Goal: Task Accomplishment & Management: Use online tool/utility

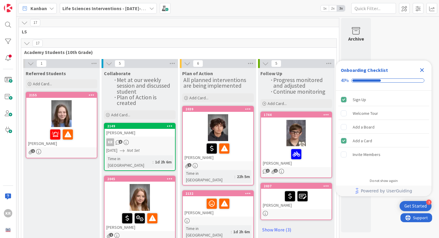
click at [422, 69] on icon "Close Checklist" at bounding box center [422, 70] width 4 height 4
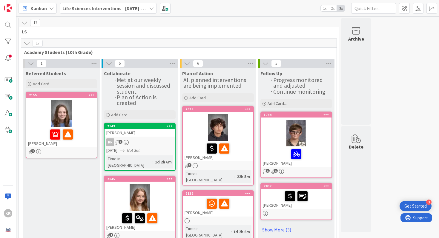
click at [74, 114] on div at bounding box center [61, 113] width 70 height 27
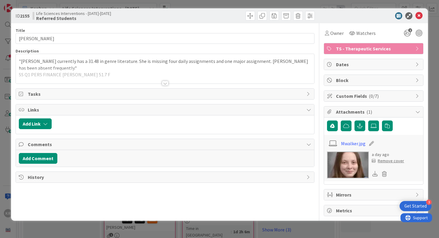
click at [2, 104] on div "ID 2155 Life Sciences Interventions - 2025-2026 Referred Students Title 13 / 12…" at bounding box center [219, 119] width 439 height 238
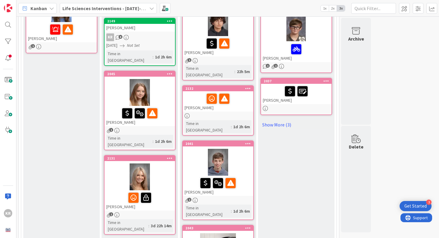
scroll to position [105, 0]
click at [280, 121] on link "Show More (3)" at bounding box center [296, 125] width 72 height 10
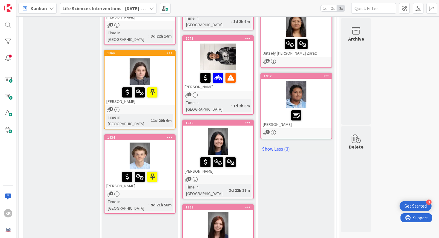
scroll to position [237, 0]
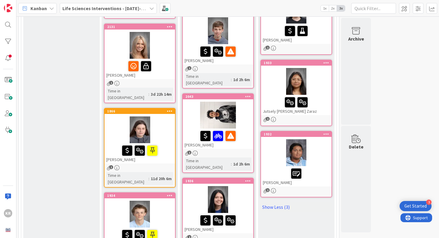
click at [274, 146] on div at bounding box center [296, 152] width 70 height 27
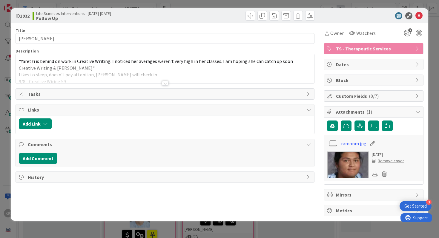
click at [166, 84] on div at bounding box center [165, 83] width 7 height 5
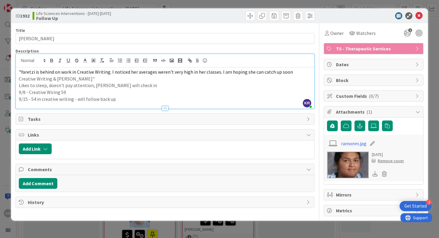
click at [6, 145] on div "ID 1932 Life Sciences Interventions - 2025-2026 Follow Up Title 13 / 128 Yaretz…" at bounding box center [219, 119] width 439 height 238
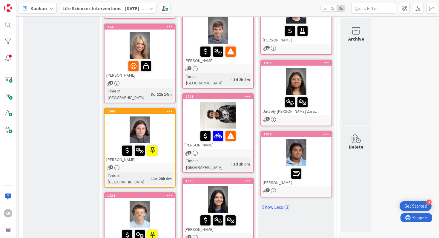
click at [324, 74] on div at bounding box center [296, 81] width 70 height 27
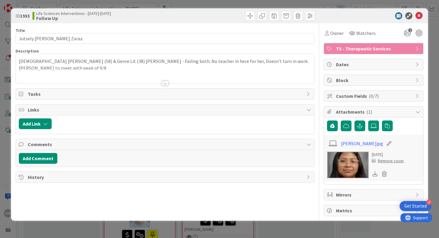
click at [6, 116] on div "ID 1933 Life Sciences Interventions - 2025-2026 Follow Up Title 22 / 128 Jutsel…" at bounding box center [219, 119] width 439 height 238
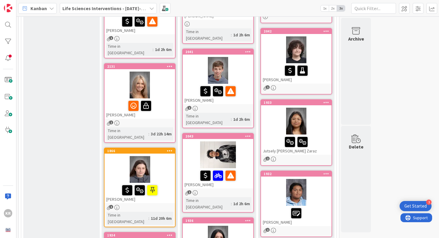
click at [319, 47] on div at bounding box center [296, 49] width 70 height 27
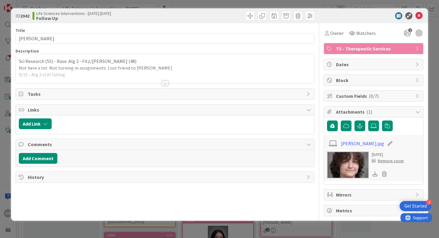
click at [0, 130] on div "ID 2042 Life Sciences Interventions - 2025-2026 Follow Up Title 13 / 128 Autumn…" at bounding box center [219, 119] width 439 height 238
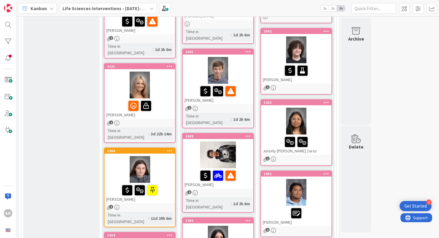
scroll to position [153, 0]
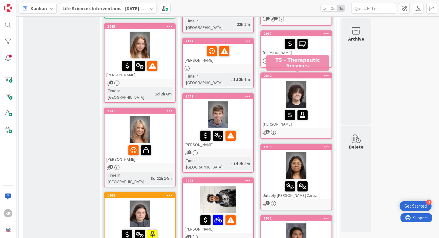
click at [316, 55] on div "[PERSON_NAME]" at bounding box center [296, 46] width 70 height 20
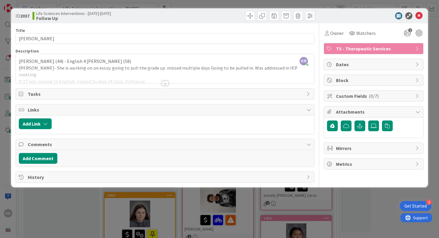
click at [170, 80] on div at bounding box center [165, 75] width 298 height 15
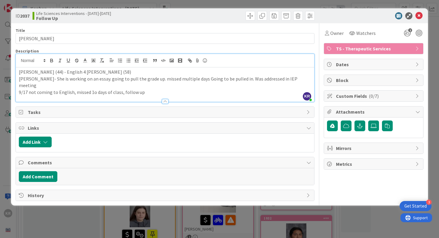
click at [95, 89] on p "9/17 not coming to English, missed 1o days of class, follow up" at bounding box center [165, 92] width 293 height 7
click at [153, 224] on div "ID 2037 Life Sciences Interventions - 2025-2026 Follow Up Title 12 / 128 Lilly …" at bounding box center [219, 119] width 439 height 238
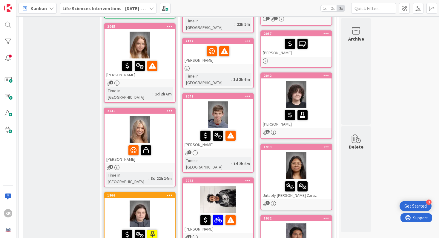
click at [318, 164] on div at bounding box center [296, 165] width 70 height 27
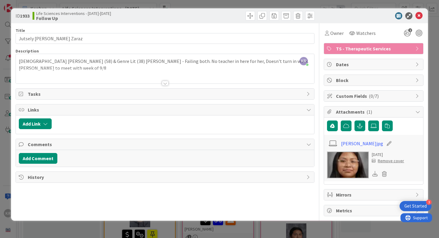
click at [5, 97] on div "ID 1933 Life Sciences Interventions - 2025-2026 Follow Up Title 22 / 128 Jutsel…" at bounding box center [219, 119] width 439 height 238
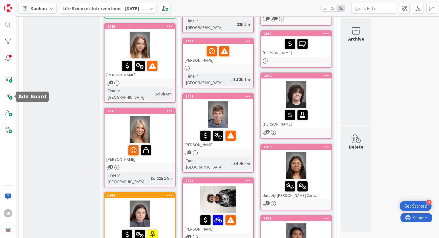
click at [5, 97] on span at bounding box center [8, 97] width 12 height 12
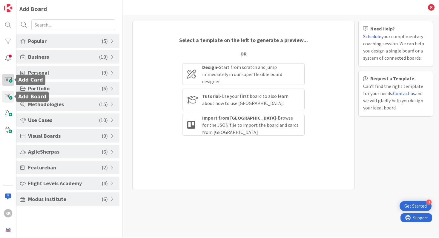
click at [12, 79] on span at bounding box center [8, 80] width 12 height 12
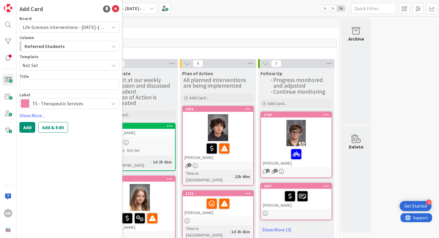
click at [115, 10] on icon at bounding box center [115, 8] width 7 height 7
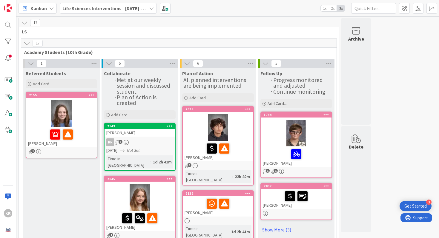
click at [274, 138] on div at bounding box center [296, 133] width 70 height 27
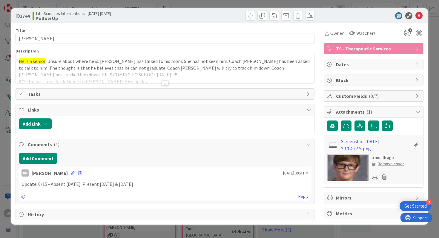
click at [1, 103] on div "ID 1744 Life Sciences Interventions - 2025-2026 Follow Up Title 11 / 128 Ean Ru…" at bounding box center [219, 119] width 439 height 238
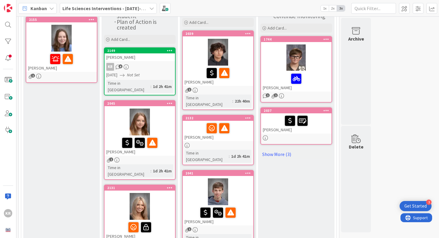
scroll to position [74, 0]
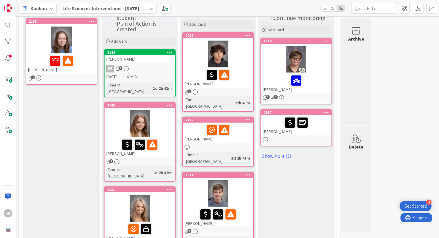
click at [247, 59] on div at bounding box center [218, 54] width 70 height 27
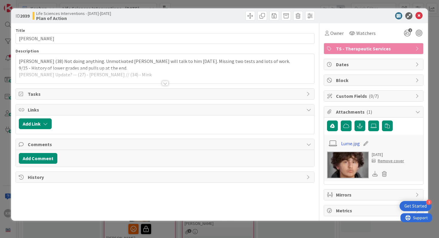
click at [167, 82] on div at bounding box center [165, 83] width 7 height 5
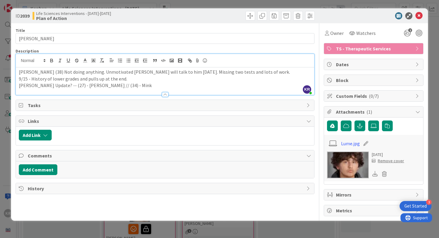
click at [163, 82] on p "[PERSON_NAME] Update? -- (27) - [PERSON_NAME] // (34) - Mink" at bounding box center [165, 85] width 293 height 7
click at [2, 93] on div "ID 2039 Life Sciences Interventions - [DATE]-[DATE] Plan of Action Title 12 / 1…" at bounding box center [219, 119] width 439 height 238
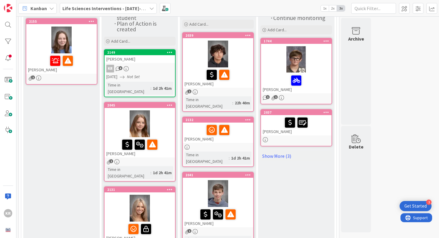
click at [241, 129] on div "KAMAURI DENNIS" at bounding box center [218, 133] width 70 height 20
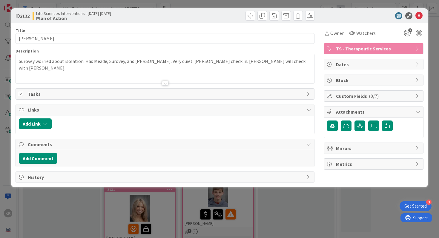
click at [281, 63] on div "Surovey worried about isolation. Has Meade, Surovey, and Hite. Very quiet. Mr. …" at bounding box center [165, 69] width 298 height 30
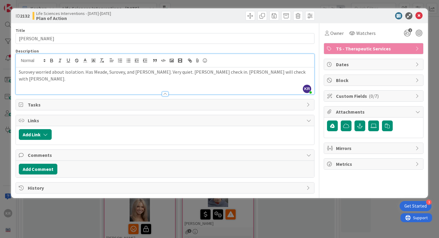
click at [281, 72] on p "Surovey worried about isolation. Has Meade, Surovey, and Hite. Very quiet. Mr. …" at bounding box center [165, 75] width 293 height 13
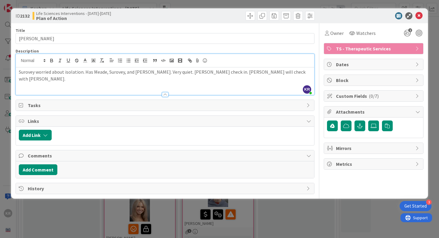
click at [285, 71] on p "Surovey worried about isolation. Has Meade, Surovey, and Hite. Very quiet. Mr. …" at bounding box center [165, 75] width 293 height 13
click at [422, 20] on div "ID 2132 Life Sciences Interventions - 2025-2026 Plan of Action" at bounding box center [219, 15] width 417 height 15
click at [420, 18] on icon at bounding box center [418, 15] width 7 height 7
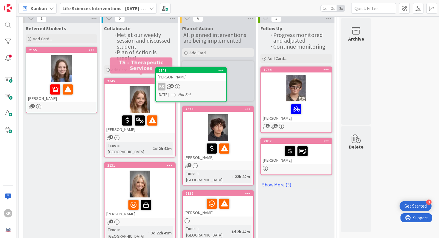
scroll to position [44, 0]
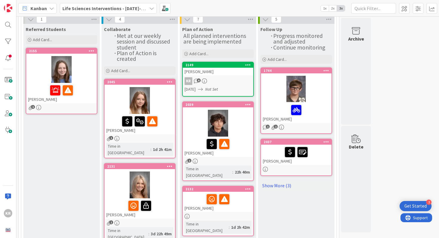
click at [246, 105] on icon at bounding box center [248, 104] width 6 height 4
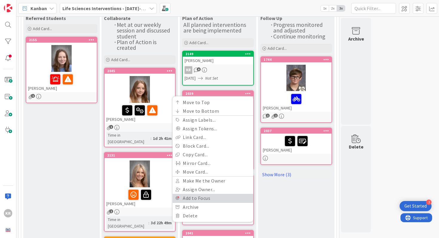
scroll to position [56, 0]
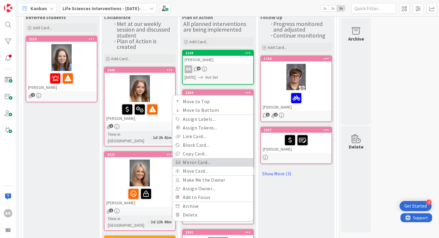
click at [209, 162] on link "Mirror Card..." at bounding box center [213, 162] width 81 height 9
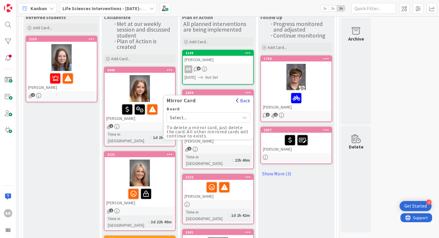
click at [244, 101] on button "Back" at bounding box center [243, 100] width 15 height 7
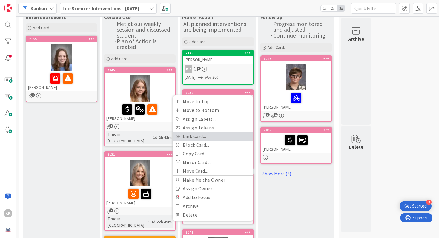
click at [239, 136] on link "Link Card..." at bounding box center [213, 136] width 81 height 9
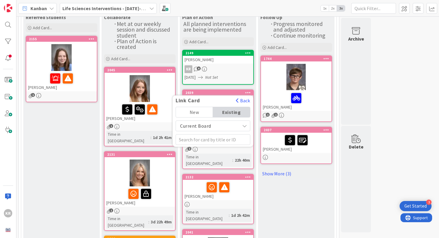
click at [213, 125] on span "Current Board" at bounding box center [208, 126] width 58 height 8
click at [206, 152] on span "All Boards" at bounding box center [213, 150] width 68 height 9
click at [207, 122] on span "All Boards" at bounding box center [208, 126] width 58 height 8
click at [204, 140] on span "Current Board" at bounding box center [213, 140] width 68 height 9
click at [204, 140] on input "text" at bounding box center [213, 139] width 75 height 11
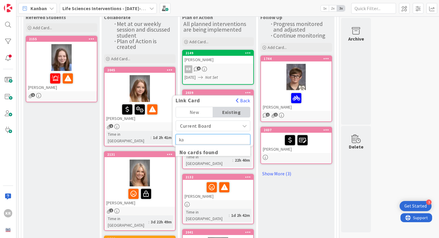
type input "k"
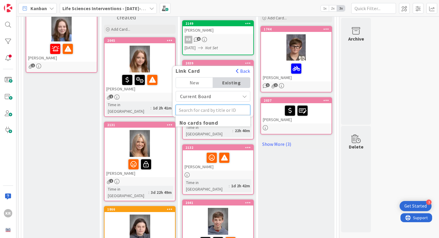
scroll to position [84, 0]
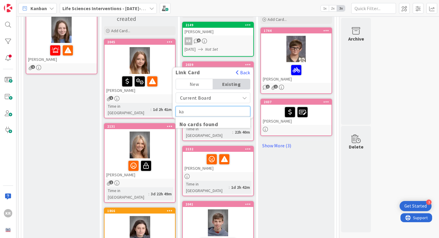
type input "k"
click at [214, 99] on span "Current Board" at bounding box center [208, 98] width 58 height 8
click at [202, 103] on div "Current Board Current Board All Boards" at bounding box center [213, 105] width 75 height 24
click at [198, 113] on span "Current Board" at bounding box center [213, 111] width 68 height 9
click at [198, 113] on input "text" at bounding box center [213, 111] width 75 height 11
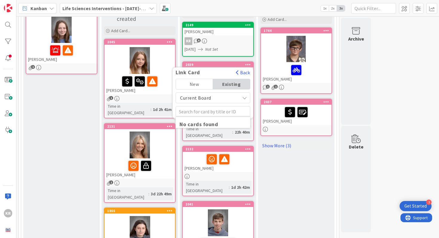
click at [230, 99] on span "Current Board" at bounding box center [208, 98] width 58 height 8
click at [201, 121] on span "All Boards" at bounding box center [213, 122] width 68 height 9
click at [214, 105] on div "All Boards Current Board All Boards" at bounding box center [213, 105] width 75 height 24
click at [214, 108] on input "text" at bounding box center [213, 111] width 75 height 11
click at [203, 80] on div "New" at bounding box center [194, 84] width 37 height 10
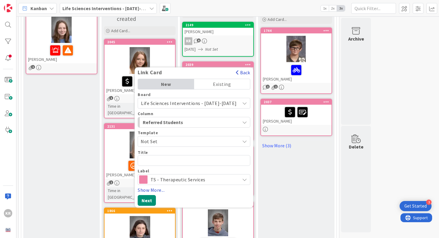
click at [244, 73] on button "Back" at bounding box center [243, 72] width 15 height 7
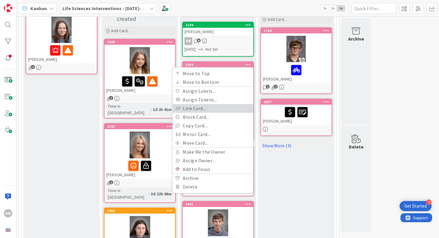
click at [219, 105] on link "Link Card..." at bounding box center [213, 108] width 81 height 9
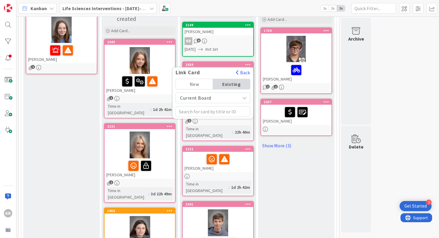
click at [213, 96] on span "Current Board" at bounding box center [208, 98] width 58 height 8
click at [207, 110] on input "text" at bounding box center [213, 111] width 75 height 11
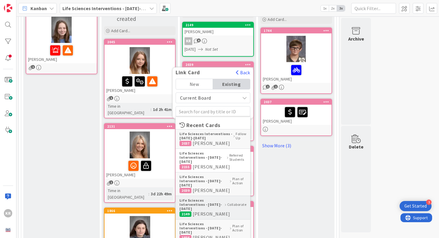
click at [199, 198] on b "Life Sciences Interventions - [DATE]-[DATE]" at bounding box center [201, 204] width 44 height 13
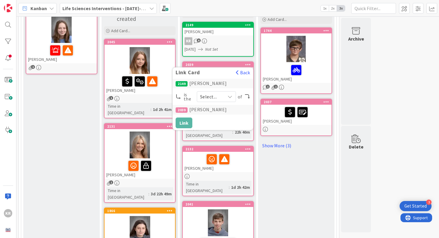
click at [185, 110] on div "2039" at bounding box center [182, 109] width 12 height 5
click at [205, 108] on div "2039 Lukas Reyes" at bounding box center [213, 110] width 81 height 10
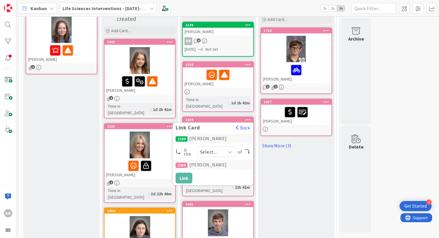
click at [209, 148] on span "Select..." at bounding box center [211, 152] width 22 height 8
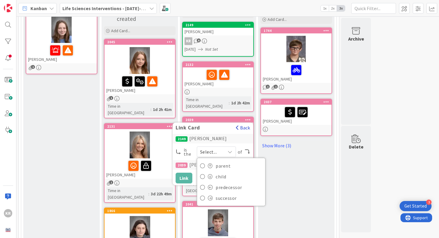
click at [247, 124] on button "Back" at bounding box center [243, 127] width 15 height 7
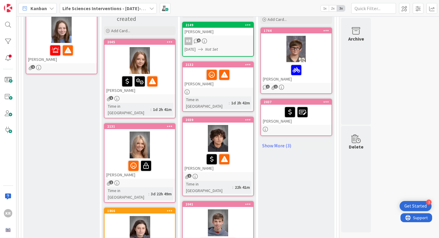
click at [243, 79] on div at bounding box center [217, 75] width 67 height 13
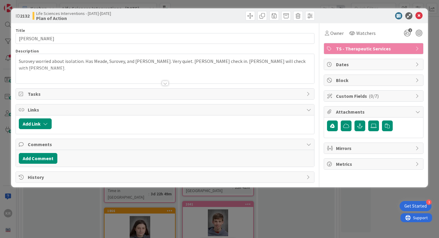
click at [420, 16] on icon at bounding box center [418, 15] width 7 height 7
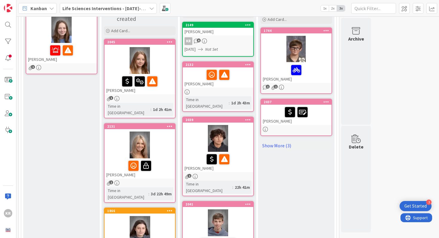
click at [249, 63] on icon at bounding box center [248, 64] width 6 height 4
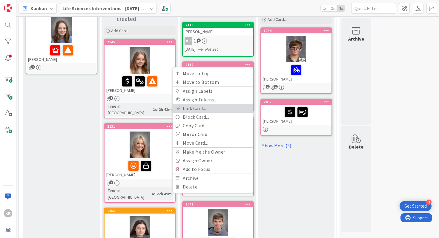
click at [210, 109] on link "Link Card..." at bounding box center [213, 108] width 81 height 9
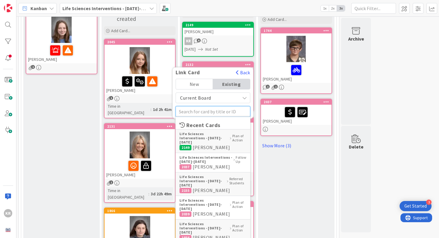
click at [205, 112] on input "text" at bounding box center [213, 111] width 75 height 11
click at [207, 136] on b "Life Sciences Interventions - [DATE]-[DATE]" at bounding box center [203, 138] width 49 height 13
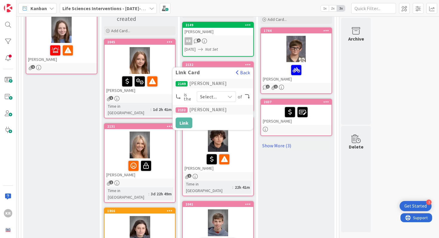
click at [212, 93] on span "Select..." at bounding box center [211, 97] width 22 height 8
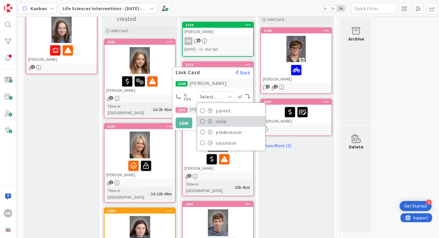
click at [202, 120] on icon at bounding box center [202, 121] width 5 height 9
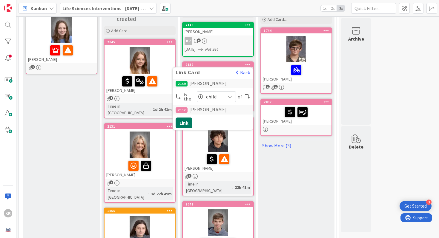
click at [185, 119] on button "Link" at bounding box center [184, 123] width 17 height 11
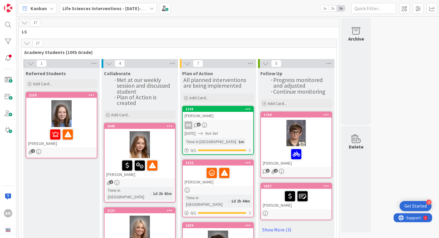
click at [241, 124] on div "KR 6" at bounding box center [218, 125] width 70 height 8
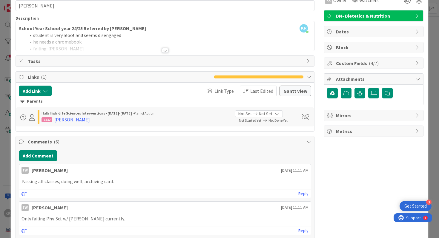
click at [108, 37] on div at bounding box center [165, 43] width 298 height 15
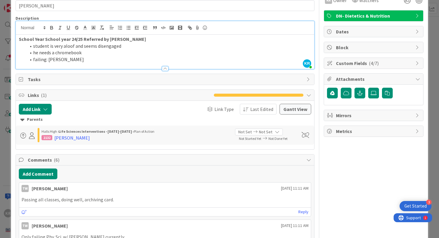
click at [6, 157] on div "ID 2149 Life Sciences Interventions - 2025-2026 Plan of Action Title 14 / 128 K…" at bounding box center [219, 119] width 439 height 238
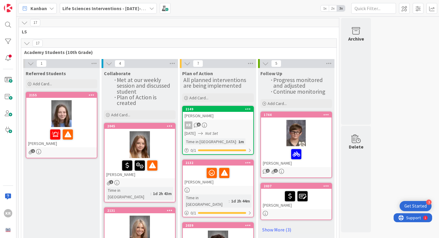
click at [235, 128] on div "KR 6" at bounding box center [218, 125] width 70 height 8
click at [249, 107] on icon at bounding box center [248, 109] width 6 height 4
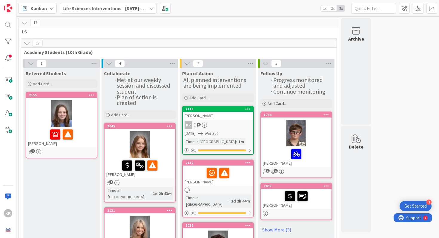
click at [220, 178] on div at bounding box center [217, 173] width 67 height 13
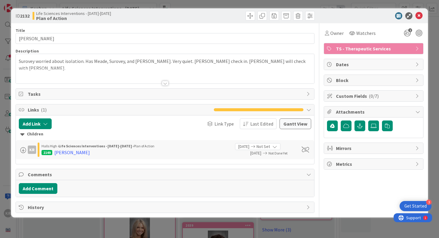
click at [102, 59] on p "Surovey worried about isolation. Has Meade, Surovey, and Hite. Very quiet. Mr. …" at bounding box center [165, 64] width 293 height 13
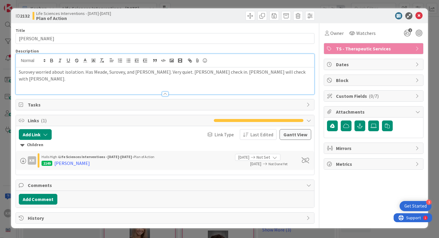
click at [102, 59] on icon "button" at bounding box center [101, 60] width 5 height 5
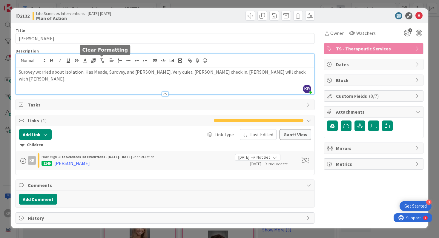
click at [103, 71] on p "Surovey worried about isolation. Has Meade, Surovey, and Hite. Very quiet. Mr. …" at bounding box center [165, 75] width 293 height 13
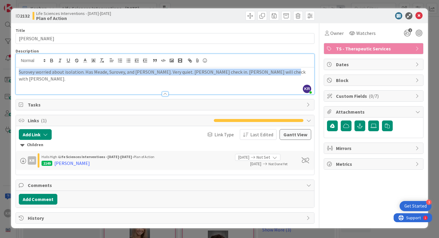
click at [103, 71] on p "Surovey worried about isolation. Has Meade, Surovey, and Hite. Very quiet. Mr. …" at bounding box center [165, 75] width 293 height 13
copy p "Surovey worried about isolation. Has Meade, Surovey, and Hite. Very quiet. Mr. …"
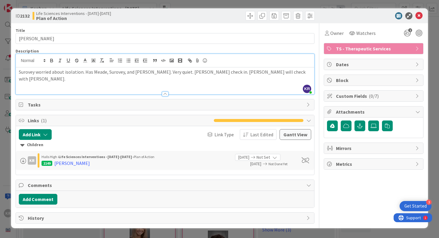
click at [0, 141] on div "ID 2132 Life Sciences Interventions - 2025-2026 Plan of Action Title 14 / 128 K…" at bounding box center [219, 119] width 439 height 238
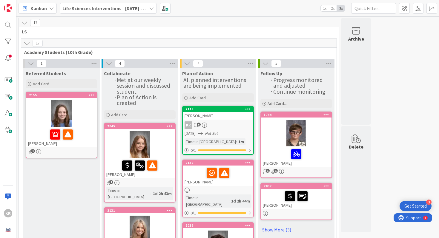
click at [251, 162] on div at bounding box center [247, 163] width 11 height 4
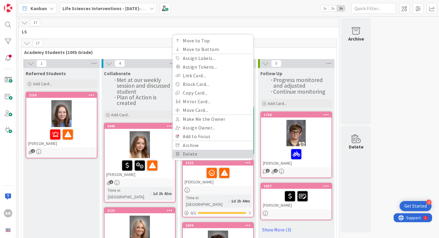
click at [217, 153] on link "Delete" at bounding box center [213, 154] width 81 height 9
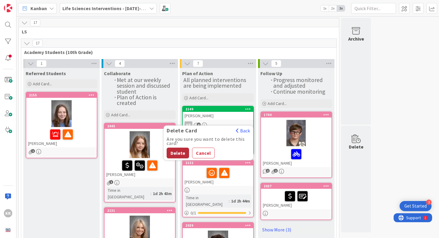
click at [177, 152] on button "Delete" at bounding box center [178, 153] width 22 height 11
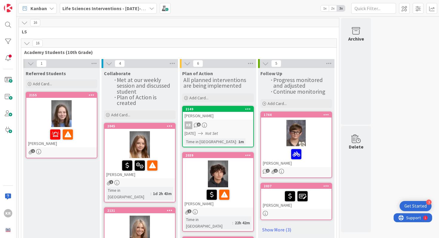
click at [221, 123] on div "KR 6" at bounding box center [218, 125] width 70 height 8
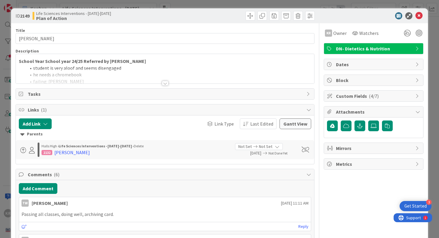
click at [43, 59] on strong "School Year School year 24/25 Referred by Partin" at bounding box center [82, 61] width 127 height 6
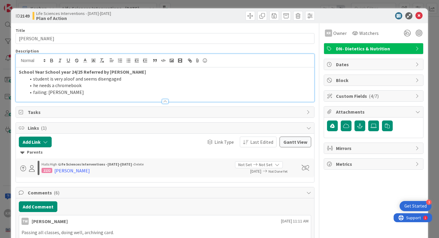
click at [58, 91] on li "failing: Gentry" at bounding box center [168, 92] width 285 height 7
click at [64, 94] on li "failing: Gentry" at bounding box center [168, 92] width 285 height 7
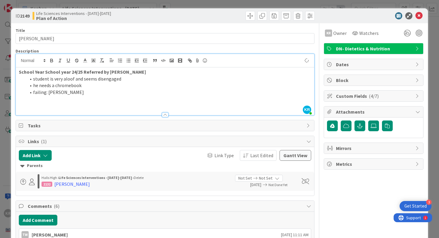
click at [20, 73] on strong "School Year School year 24/25 Referred by Partin" at bounding box center [82, 72] width 127 height 6
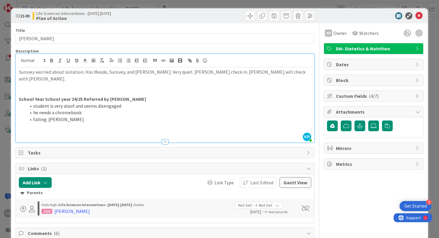
click at [19, 73] on p "Surovey worried about isolation. Has Meade, Surovey, and Hite. Very quiet. Mr. …" at bounding box center [165, 75] width 293 height 13
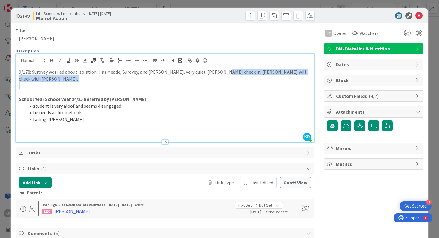
drag, startPoint x: 216, startPoint y: 72, endPoint x: 293, endPoint y: 76, distance: 76.8
click at [293, 76] on div "9/178: Surovey worried about isolation. Has Meade, Surovey, and Hite. Very quie…" at bounding box center [165, 104] width 298 height 75
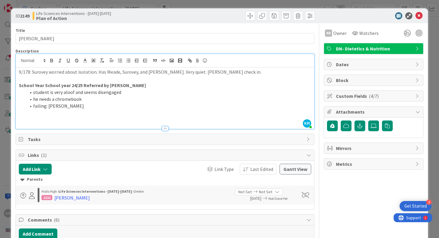
click at [0, 74] on div "ID 2149 Life Sciences Interventions - 2025-2026 Plan of Action Title 14 / 128 K…" at bounding box center [219, 119] width 439 height 238
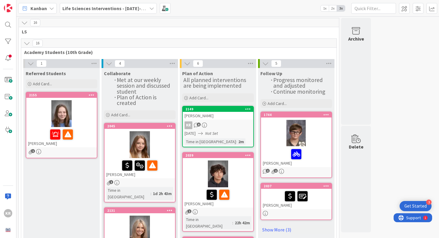
click at [218, 129] on link "2149 Move to Top Move to Bottom Assign Labels... Assign Tokens... Link Card... …" at bounding box center [218, 126] width 72 height 41
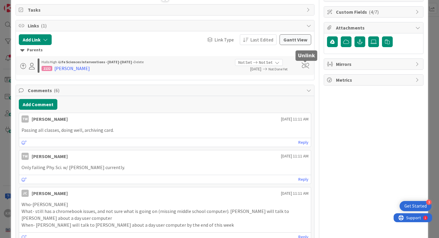
click at [305, 65] on span at bounding box center [304, 66] width 7 height 6
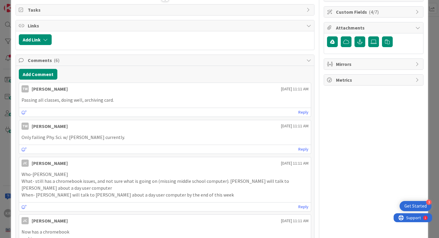
click at [3, 120] on div "ID 2149 Life Sciences Interventions - 2025-2026 Plan of Action Title 14 / 128 K…" at bounding box center [219, 119] width 439 height 238
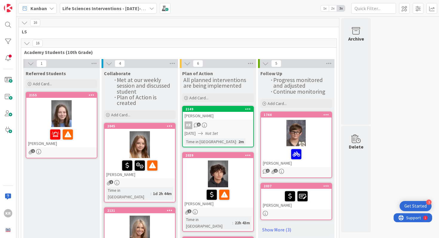
scroll to position [58, 0]
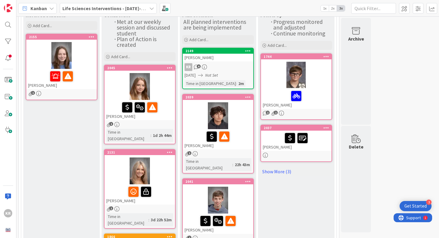
click at [174, 89] on div at bounding box center [139, 86] width 70 height 27
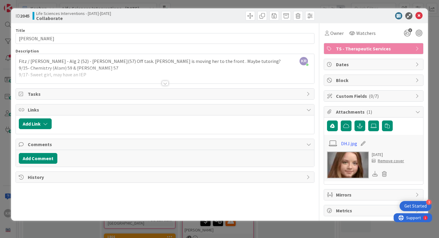
click at [118, 73] on div at bounding box center [165, 75] width 298 height 15
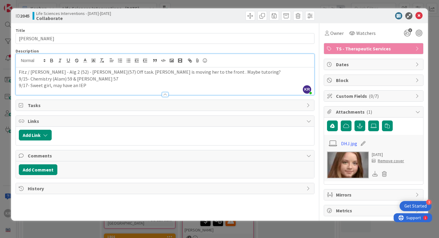
click at [115, 81] on p "9/15- Chemistry (Alam) 59 & [PERSON_NAME] 57" at bounding box center [165, 79] width 293 height 7
click at [104, 91] on div at bounding box center [165, 92] width 298 height 6
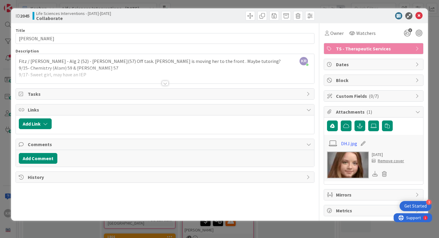
click at [89, 76] on div at bounding box center [165, 75] width 298 height 15
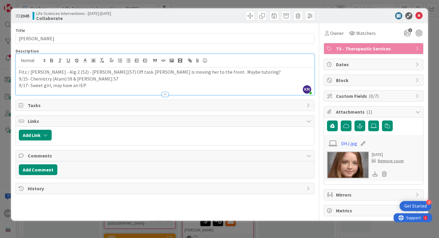
click at [94, 88] on p "9/17- Sweet girl, may have an IEP" at bounding box center [165, 85] width 293 height 7
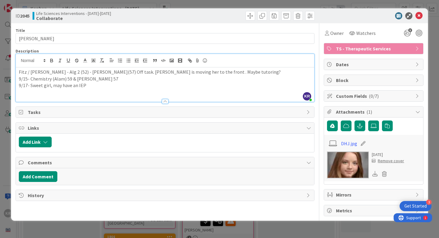
click at [0, 127] on div "ID 2045 Life Sciences Interventions - [DATE]-[DATE] Collaborate Title 18 / 128 …" at bounding box center [219, 119] width 439 height 238
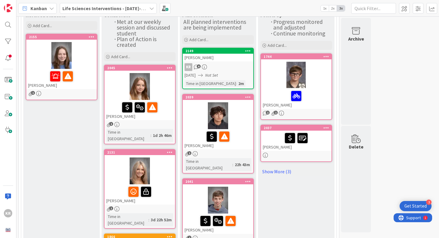
click at [169, 186] on div at bounding box center [139, 192] width 67 height 13
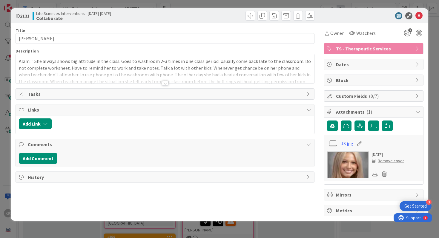
click at [211, 68] on div at bounding box center [165, 75] width 298 height 15
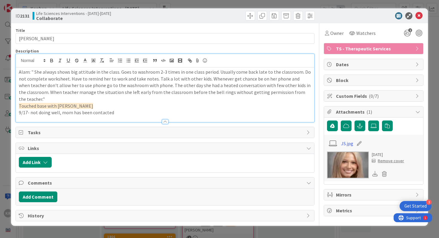
click at [160, 109] on p "9/17- not doing well, mom has been contacted" at bounding box center [165, 112] width 293 height 7
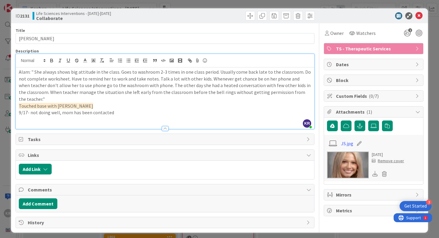
click at [0, 160] on div "ID 2131 Life Sciences Interventions - [DATE]-[DATE] Collaborate Title 13 / 128 …" at bounding box center [219, 119] width 439 height 238
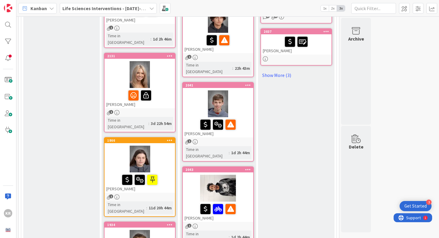
click at [159, 153] on div at bounding box center [139, 159] width 70 height 27
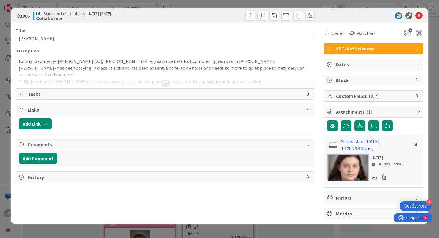
click at [162, 81] on div at bounding box center [165, 83] width 7 height 5
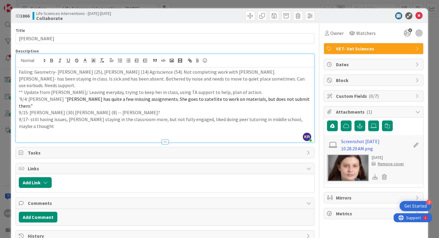
click at [306, 116] on p "9/17- still having issues, [PERSON_NAME] staying in the classroom more, but not…" at bounding box center [165, 122] width 293 height 13
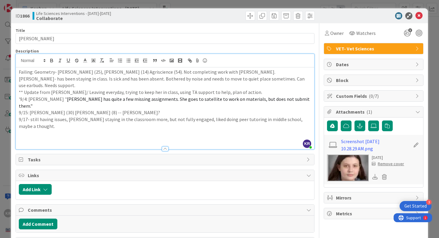
click at [1, 138] on div "ID 1866 Life Sciences Interventions - [DATE]-[DATE] Collaborate Title 11 / 128 …" at bounding box center [219, 119] width 439 height 238
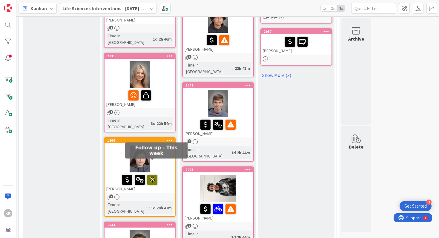
click at [152, 175] on icon at bounding box center [152, 180] width 10 height 10
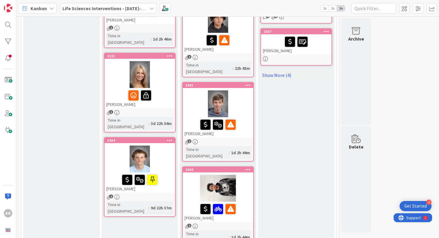
drag, startPoint x: 165, startPoint y: 139, endPoint x: 316, endPoint y: 2, distance: 204.4
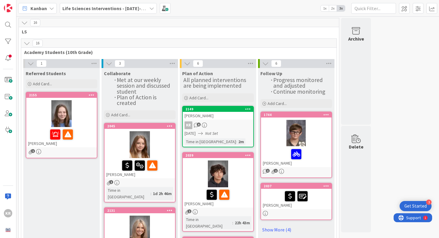
scroll to position [72, 0]
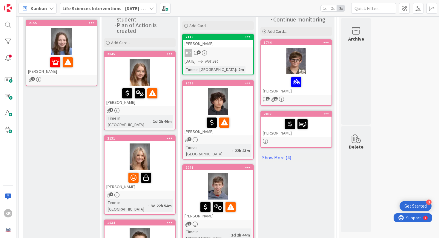
click at [239, 107] on div at bounding box center [218, 101] width 70 height 27
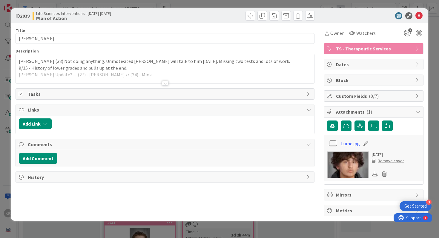
click at [167, 83] on div at bounding box center [165, 83] width 7 height 5
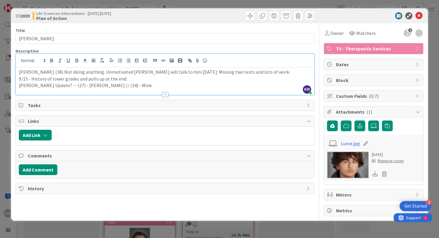
click at [7, 101] on div "ID 2039 Life Sciences Interventions - [DATE]-[DATE] Plan of Action Title 12 / 1…" at bounding box center [219, 119] width 439 height 238
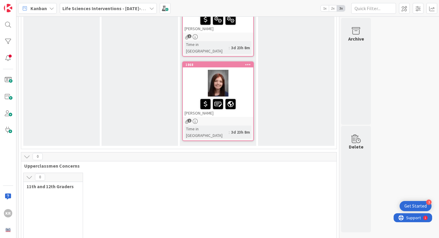
scroll to position [325, 0]
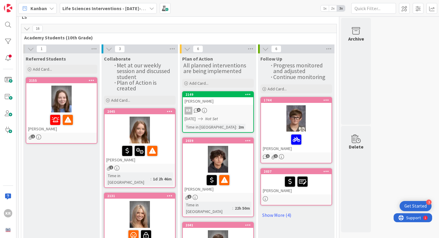
scroll to position [15, 0]
click at [274, 216] on link "Show More (4)" at bounding box center [296, 215] width 72 height 10
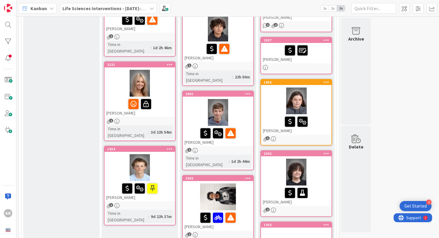
scroll to position [147, 0]
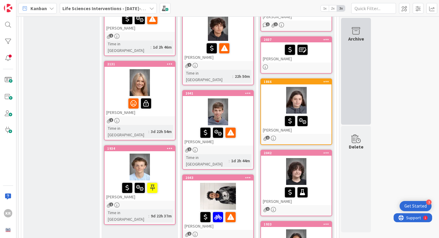
click at [358, 39] on div "Archive" at bounding box center [356, 38] width 16 height 7
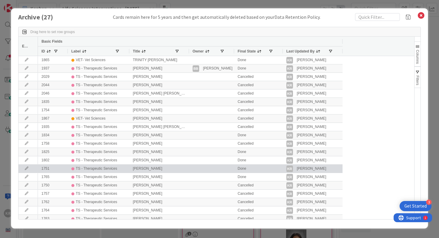
scroll to position [21, 0]
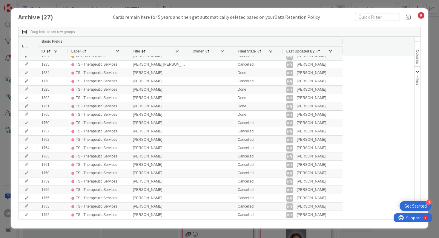
click at [4, 198] on div "Archive ( 27 ) Cards remain here for 5 years and then get automatically deleted…" at bounding box center [219, 119] width 439 height 238
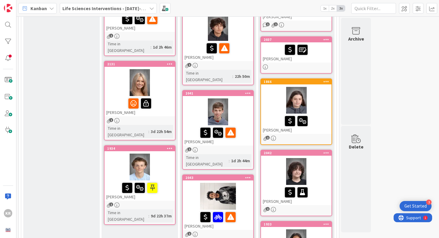
click at [86, 106] on div "Referred Students Add Card... 2155 [PERSON_NAME] 1" at bounding box center [61, 174] width 76 height 507
